Goal: Navigation & Orientation: Find specific page/section

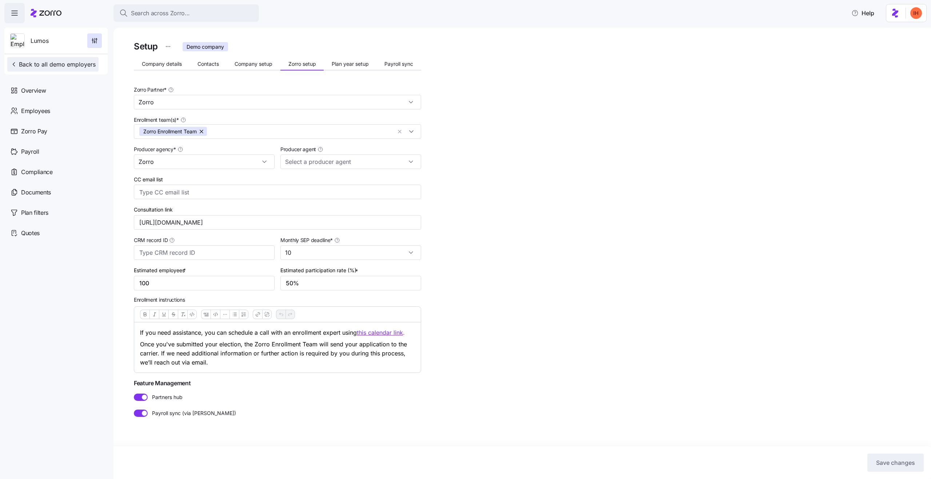
click at [55, 69] on button "Back to all demo employers" at bounding box center [52, 64] width 91 height 15
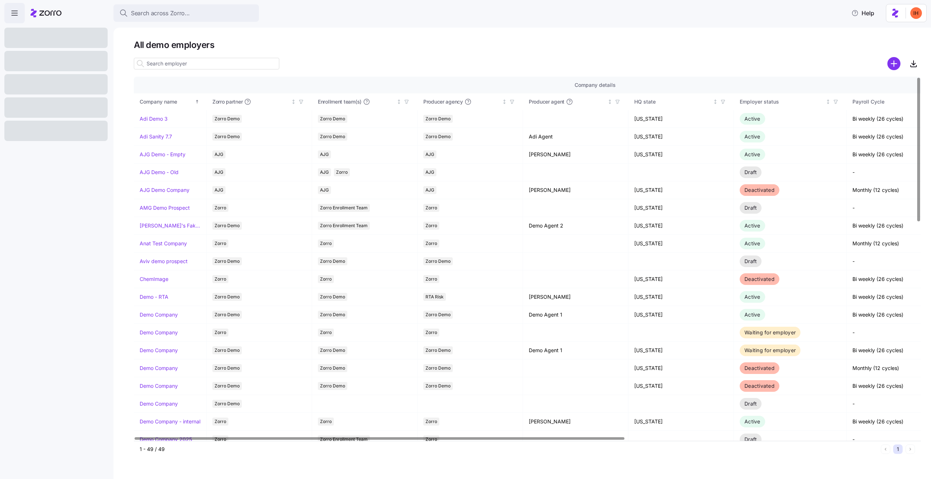
click at [178, 62] on input at bounding box center [206, 64] width 145 height 12
type input "c"
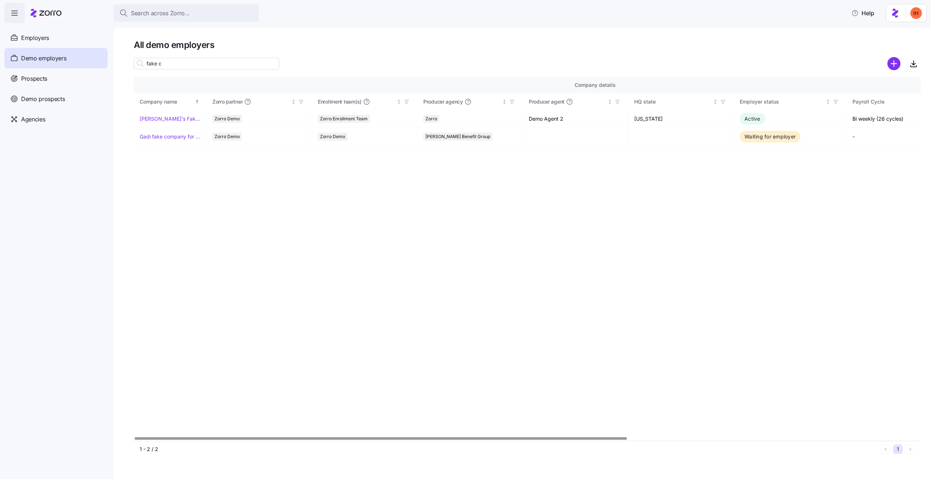
type input "fake c"
